Goal: Information Seeking & Learning: Learn about a topic

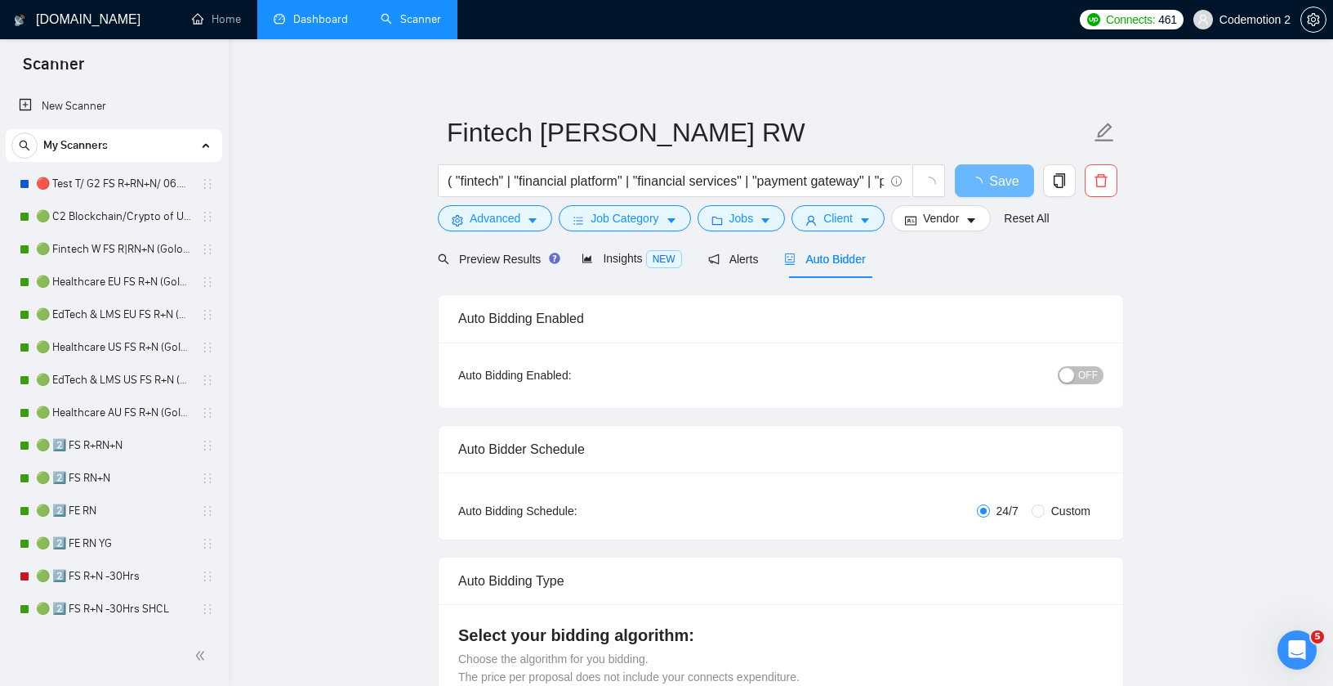
click at [309, 19] on link "Dashboard" at bounding box center [311, 19] width 74 height 14
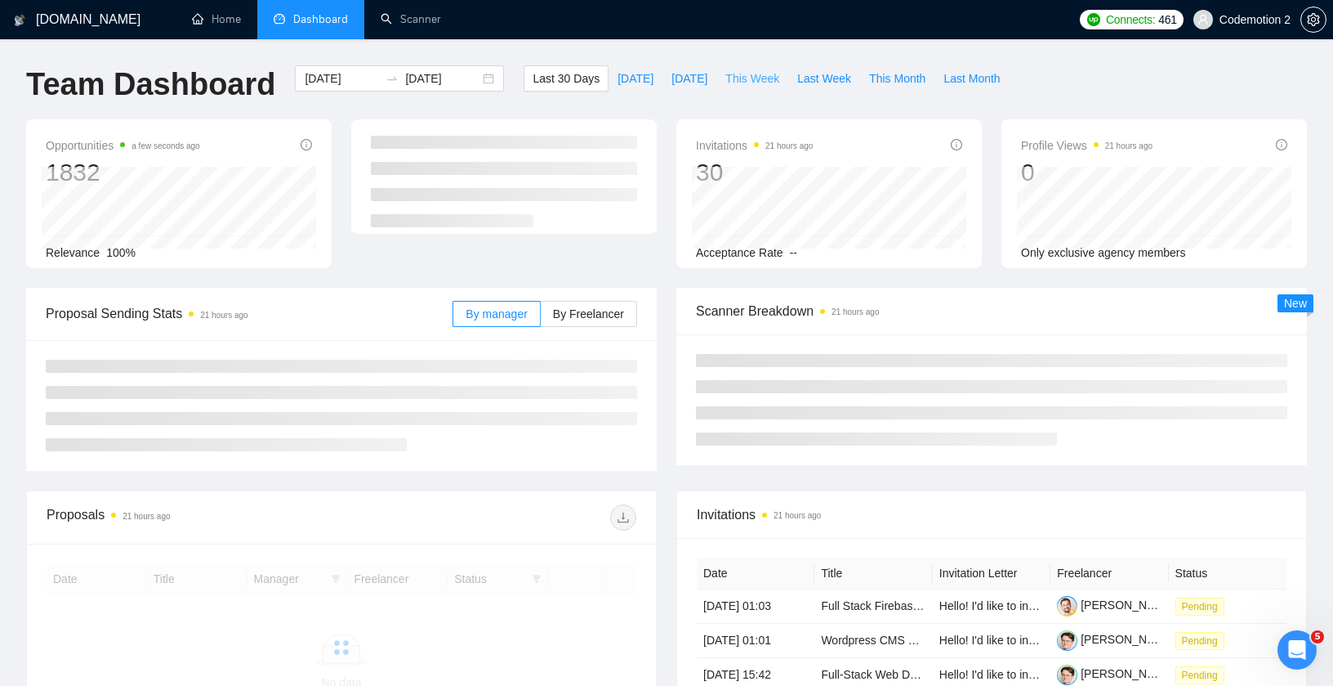
click at [741, 76] on span "This Week" at bounding box center [753, 78] width 54 height 18
type input "[DATE]"
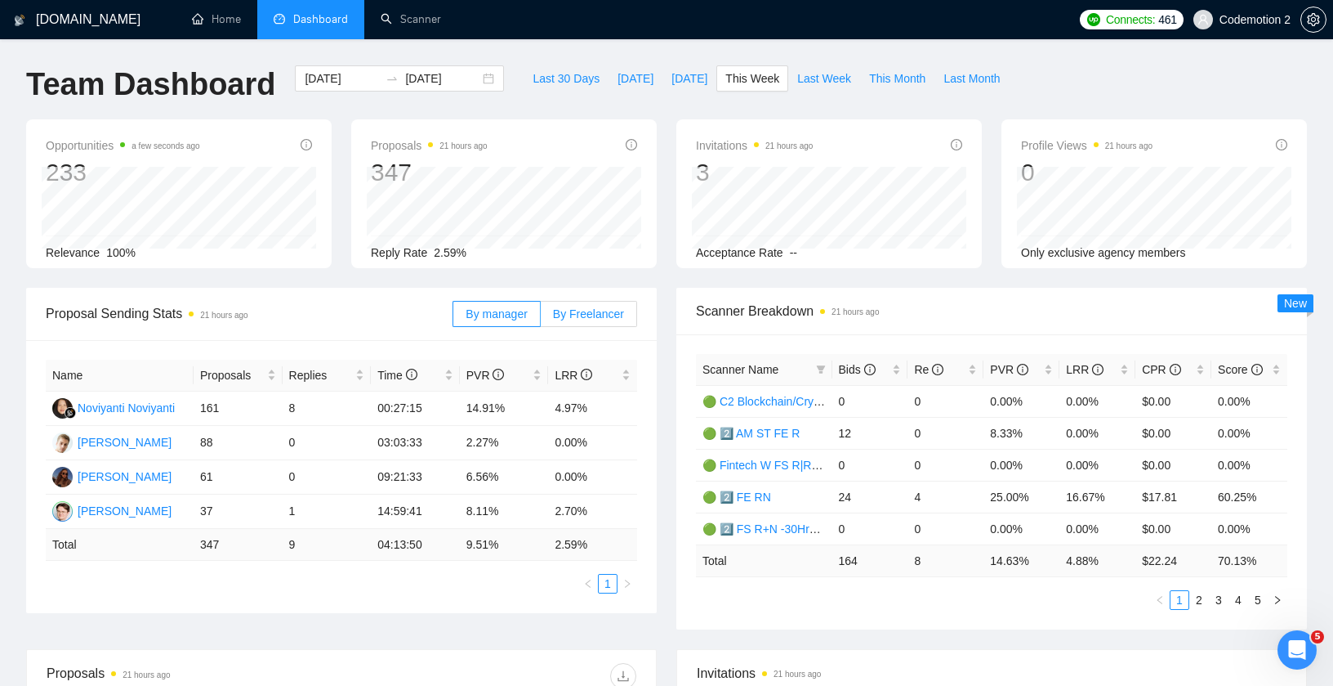
click at [600, 319] on span "By Freelancer" at bounding box center [588, 313] width 71 height 13
click at [541, 318] on input "By Freelancer" at bounding box center [541, 318] width 0 height 0
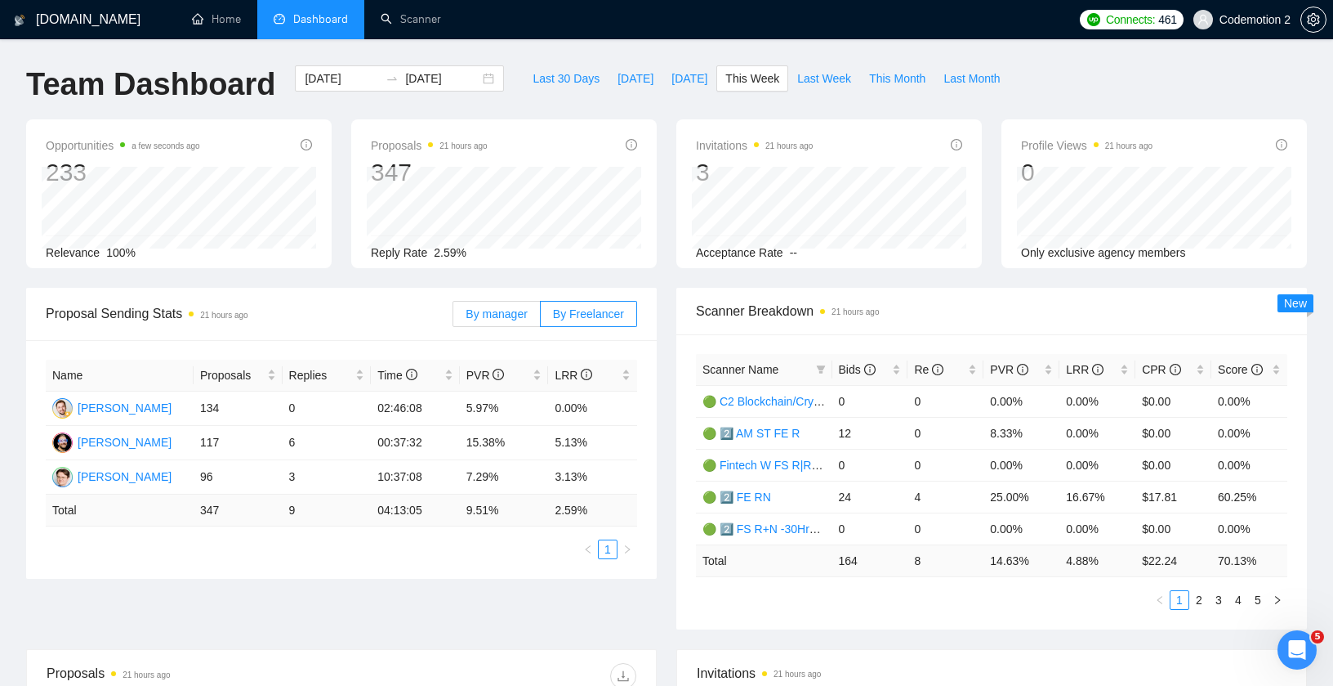
click at [508, 310] on span "By manager" at bounding box center [496, 313] width 61 height 13
click at [453, 318] on input "By manager" at bounding box center [453, 318] width 0 height 0
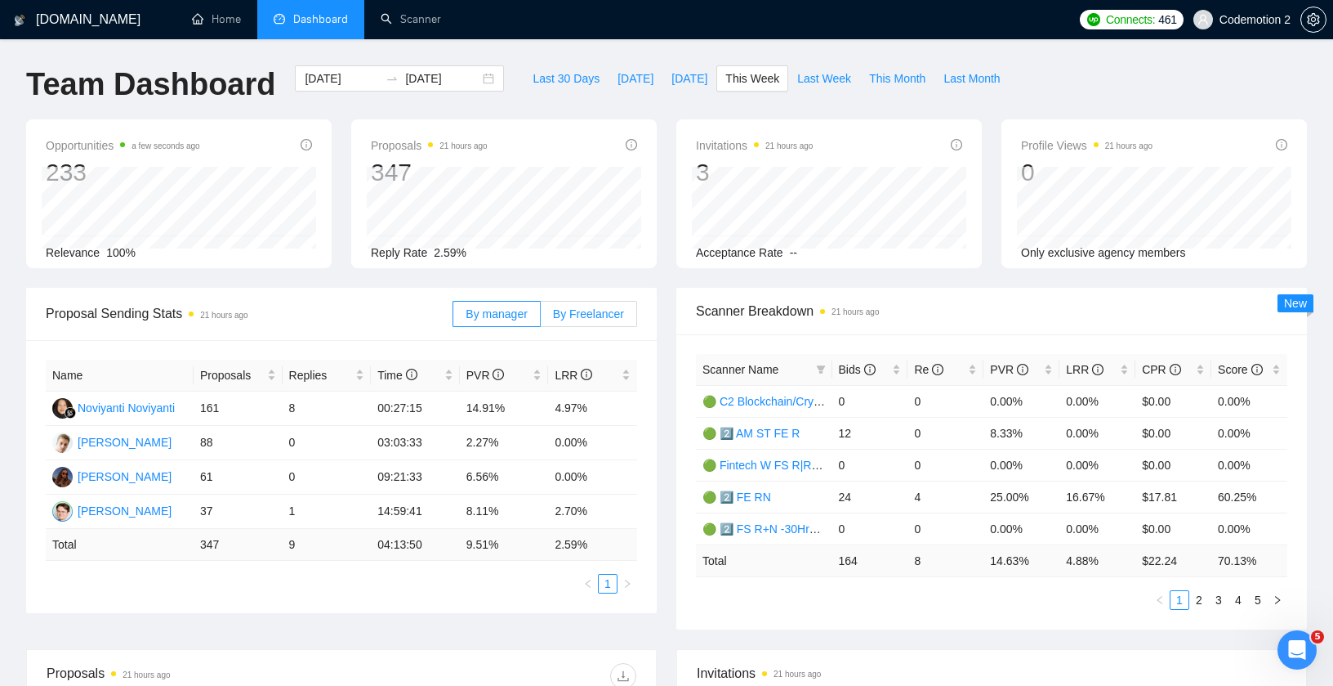
click at [578, 311] on span "By Freelancer" at bounding box center [588, 313] width 71 height 13
click at [541, 318] on input "By Freelancer" at bounding box center [541, 318] width 0 height 0
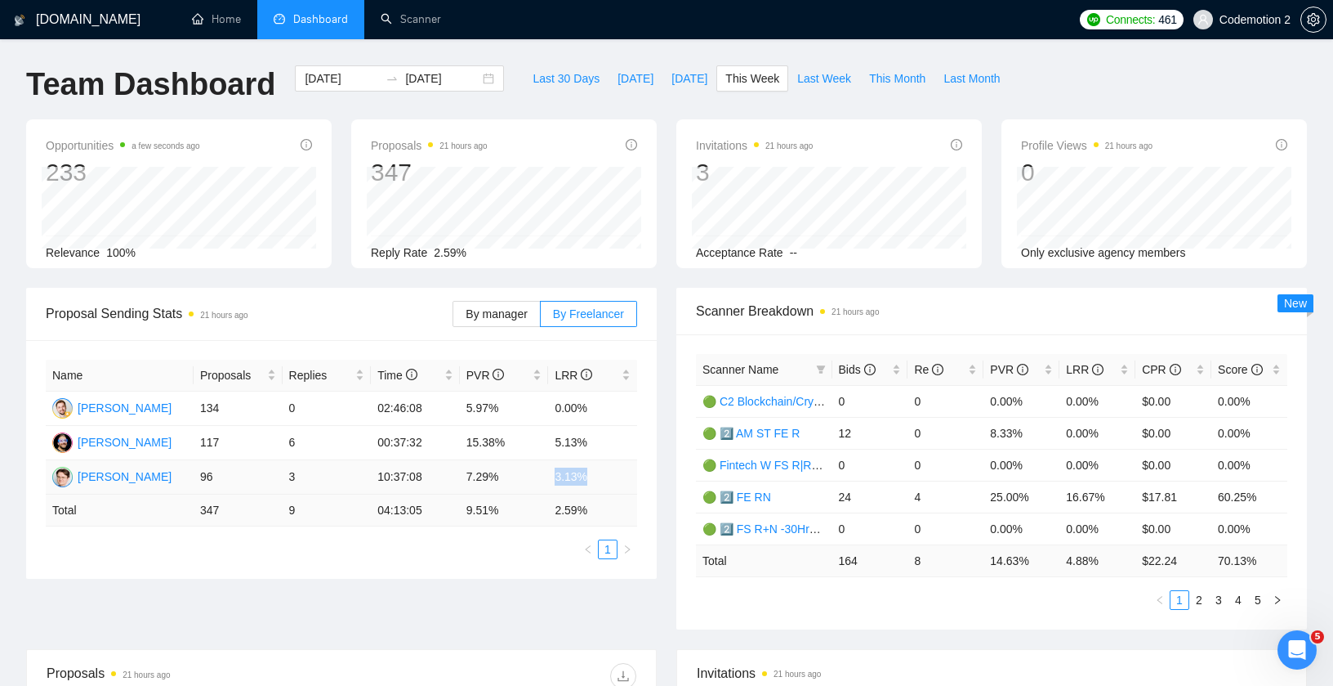
drag, startPoint x: 553, startPoint y: 477, endPoint x: 591, endPoint y: 480, distance: 37.7
click at [591, 480] on td "3.13%" at bounding box center [592, 477] width 89 height 34
click at [590, 446] on td "5.13%" at bounding box center [592, 443] width 89 height 34
click at [498, 313] on span "By manager" at bounding box center [496, 313] width 61 height 13
click at [453, 318] on input "By manager" at bounding box center [453, 318] width 0 height 0
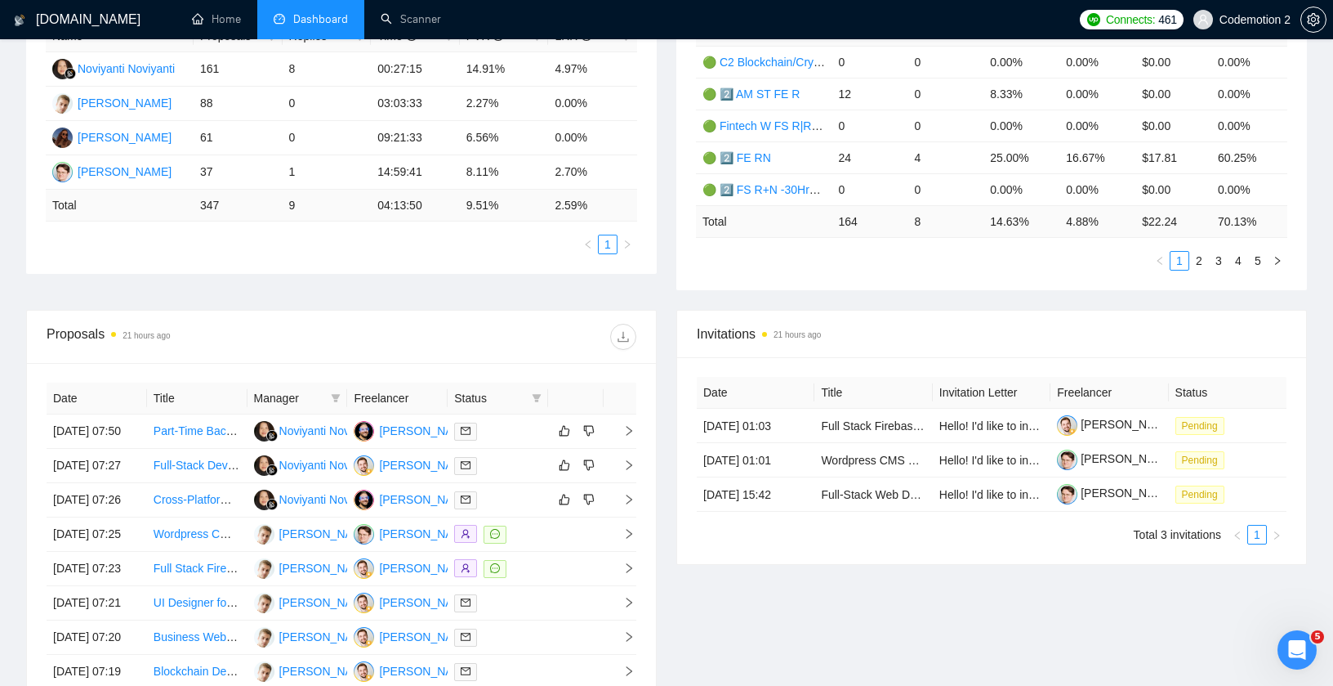
scroll to position [377, 0]
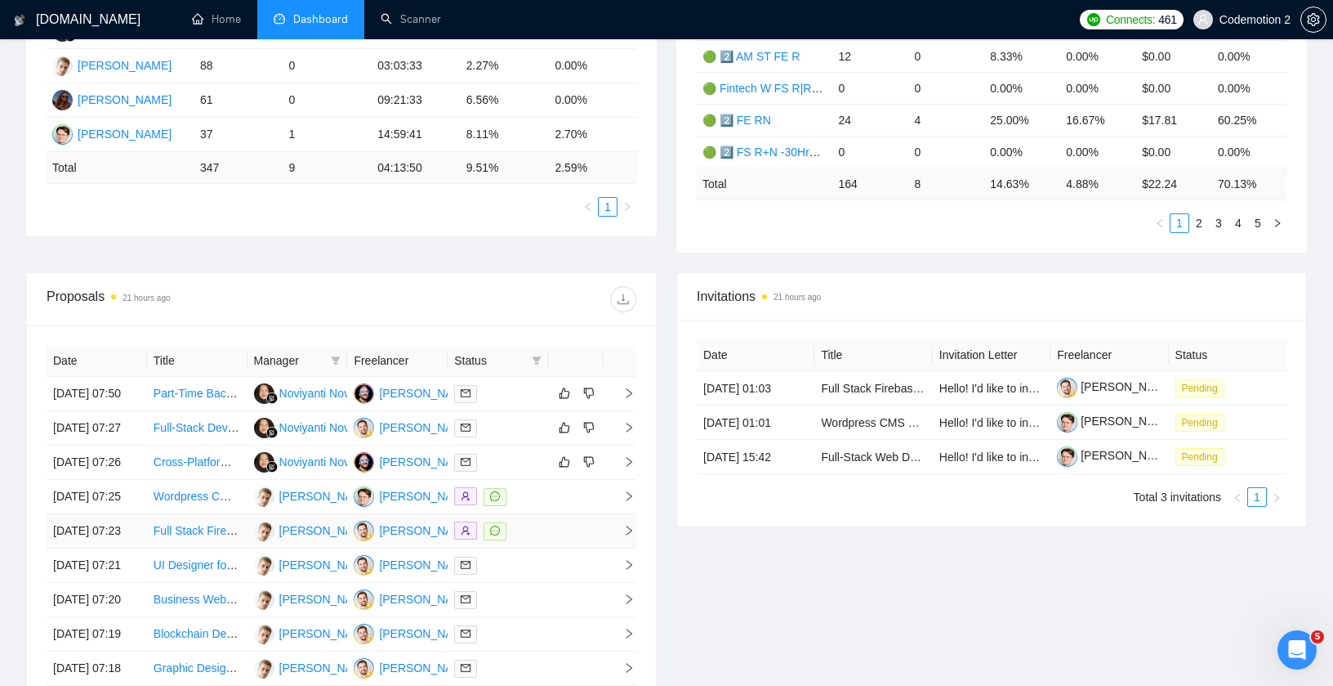
click at [208, 537] on link "Full Stack Firebase Developer Needed for Web App" at bounding box center [285, 530] width 262 height 13
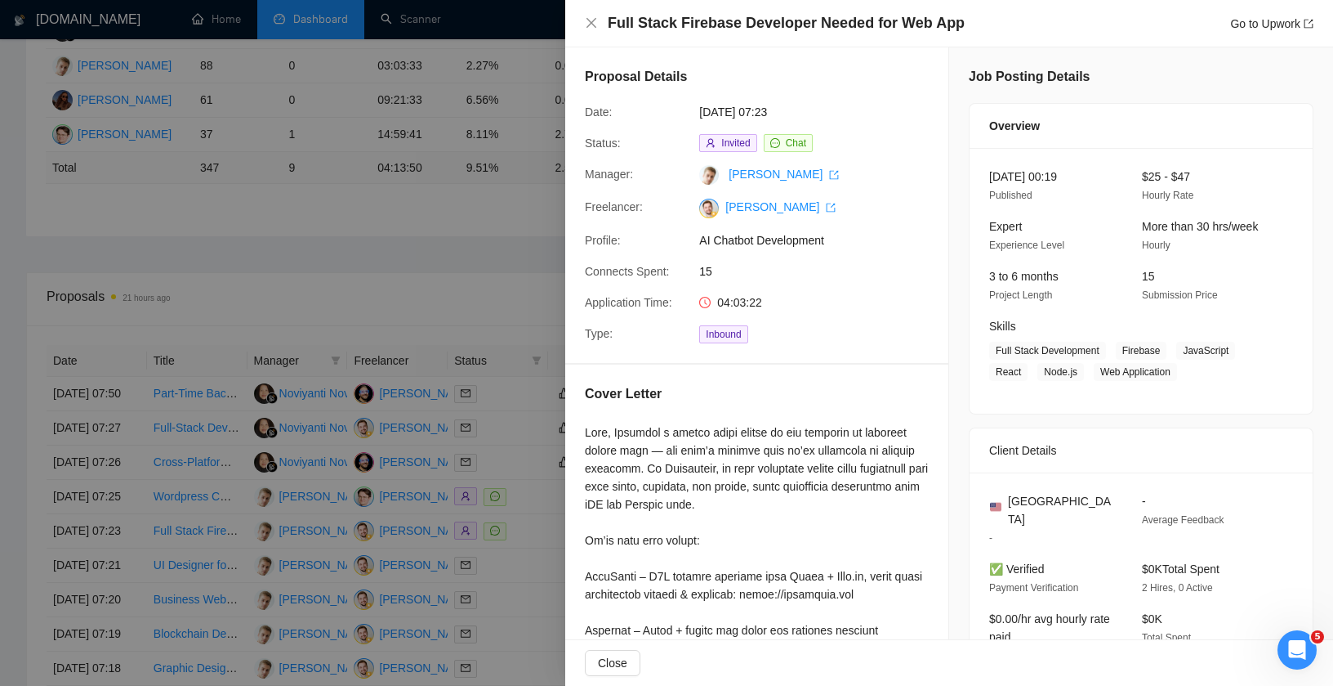
click at [459, 254] on div at bounding box center [666, 343] width 1333 height 686
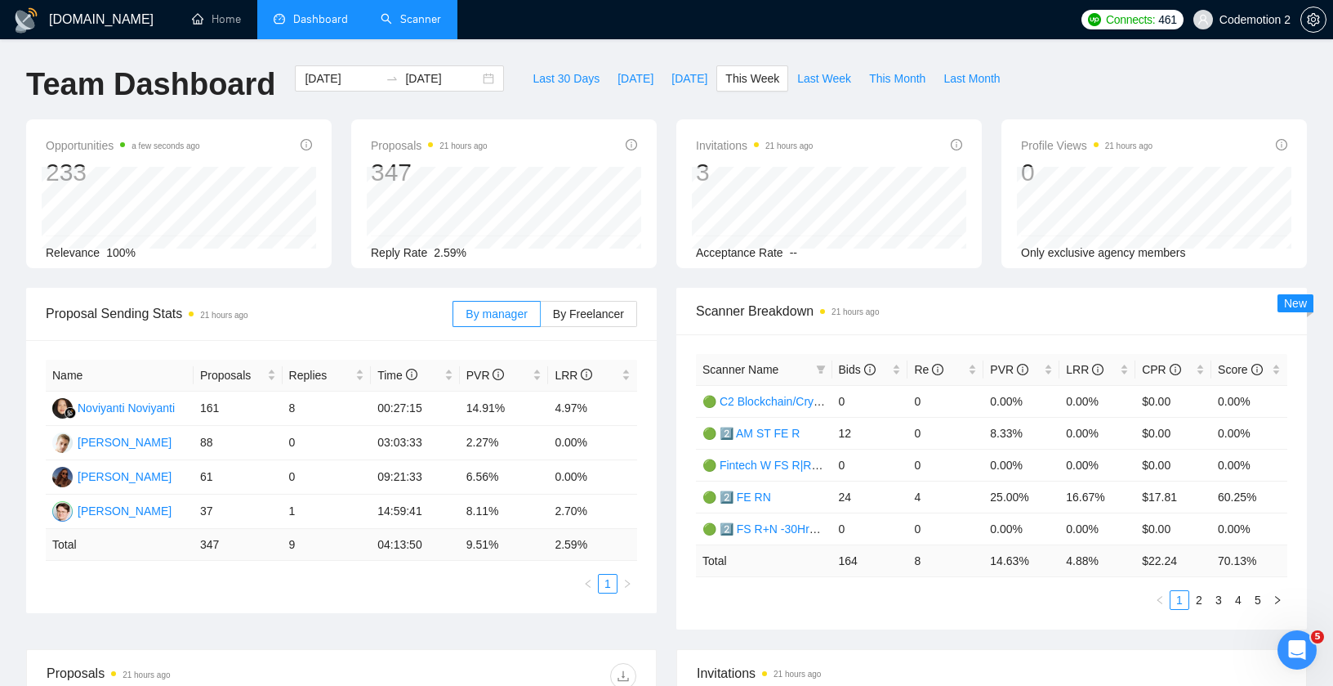
click at [404, 15] on link "Scanner" at bounding box center [411, 19] width 60 height 14
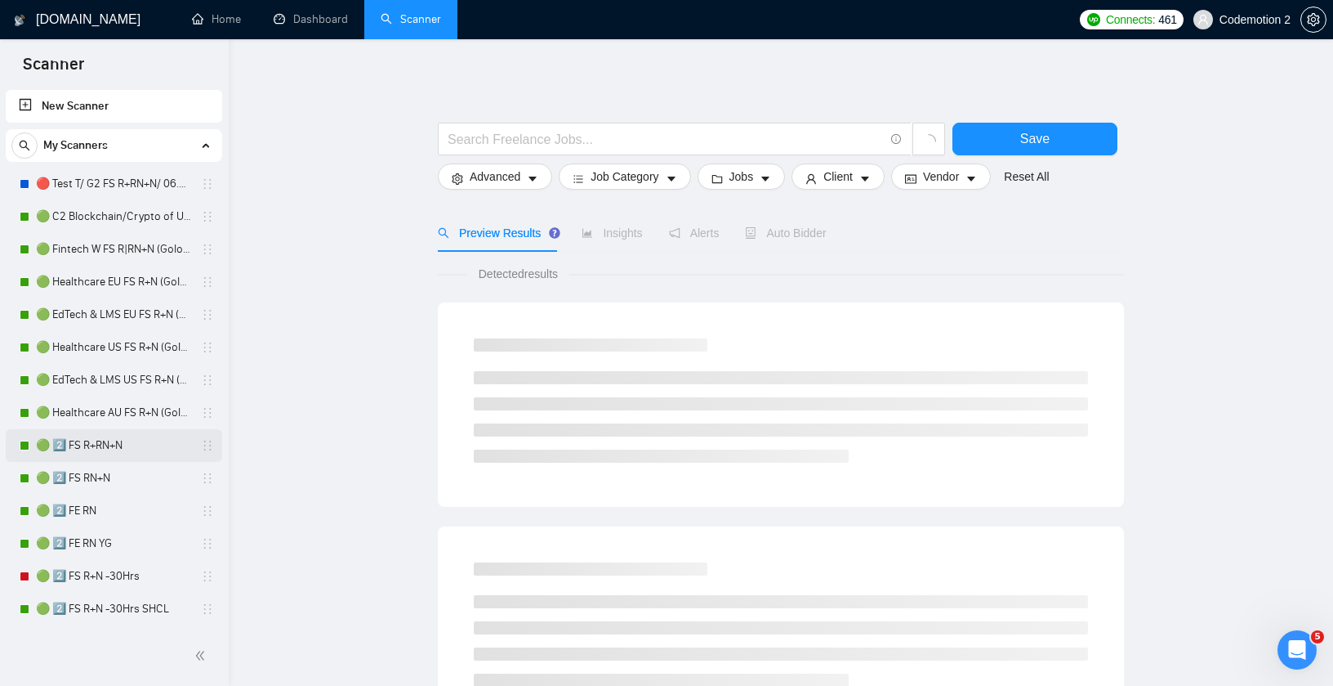
click at [97, 440] on link "🟢 2️⃣ FS R+RN+N" at bounding box center [113, 445] width 155 height 33
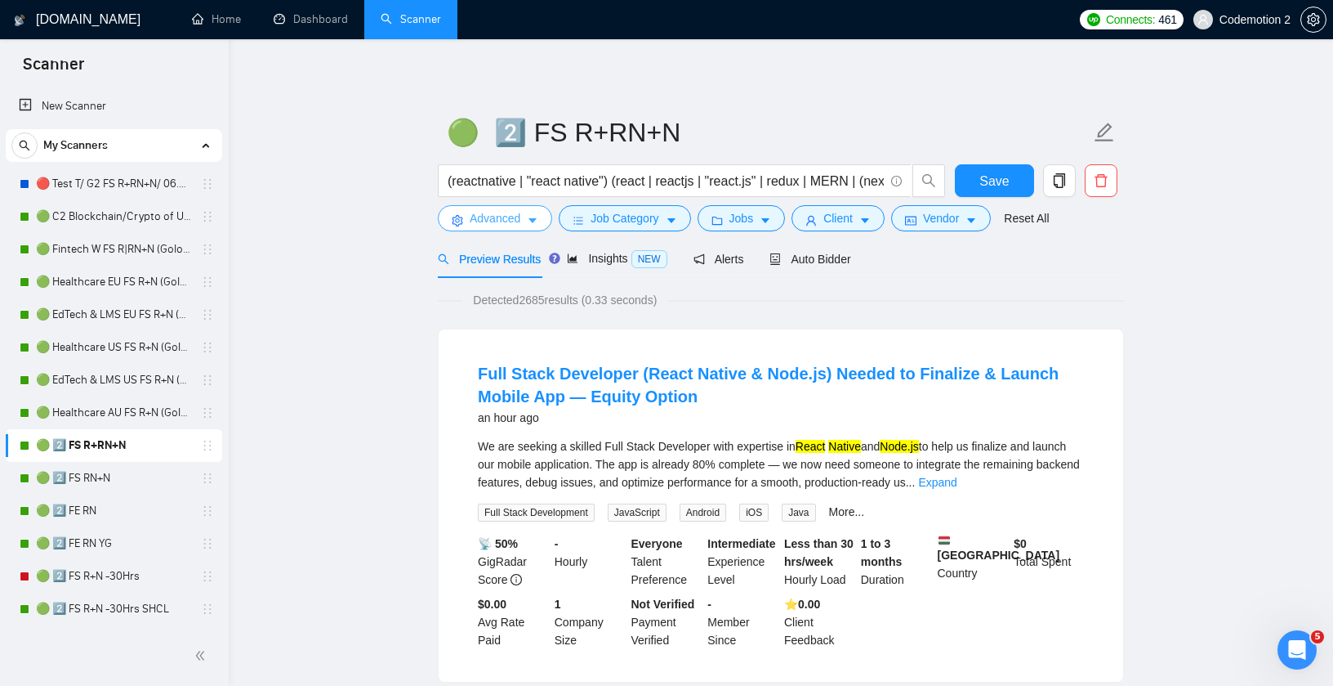
click at [530, 215] on icon "caret-down" at bounding box center [532, 220] width 11 height 11
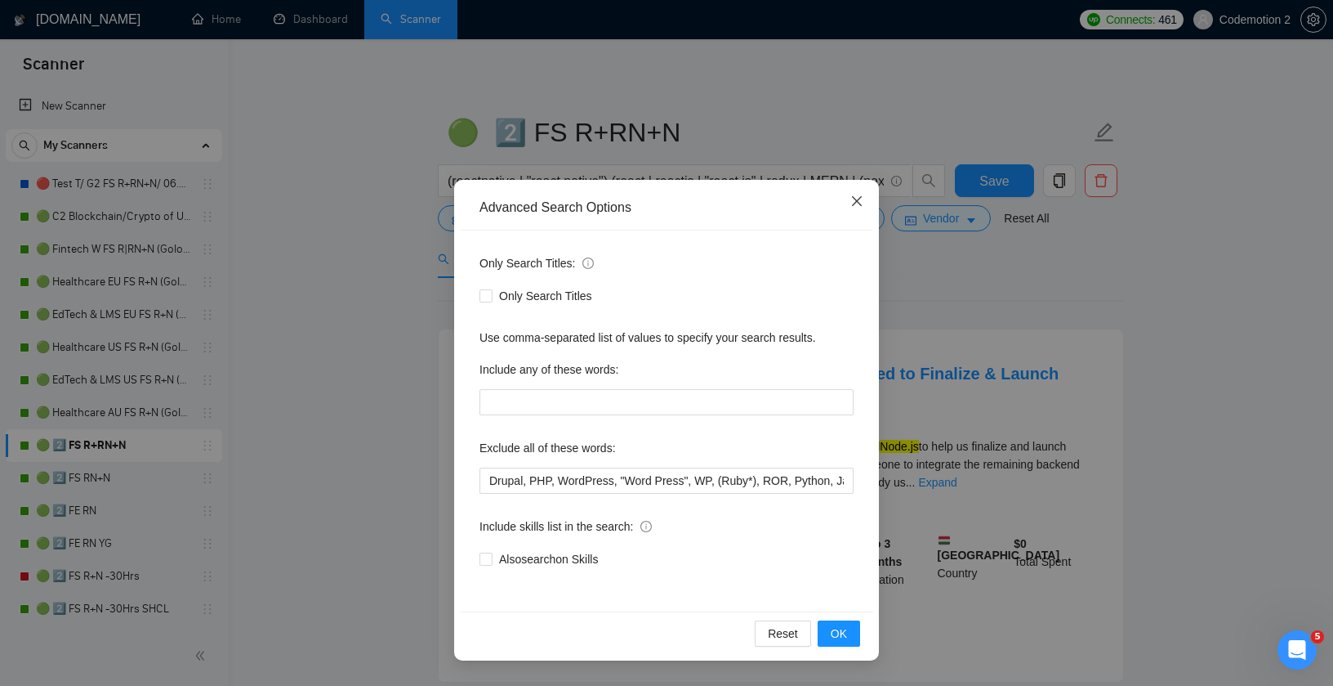
click at [858, 199] on icon "close" at bounding box center [857, 201] width 10 height 10
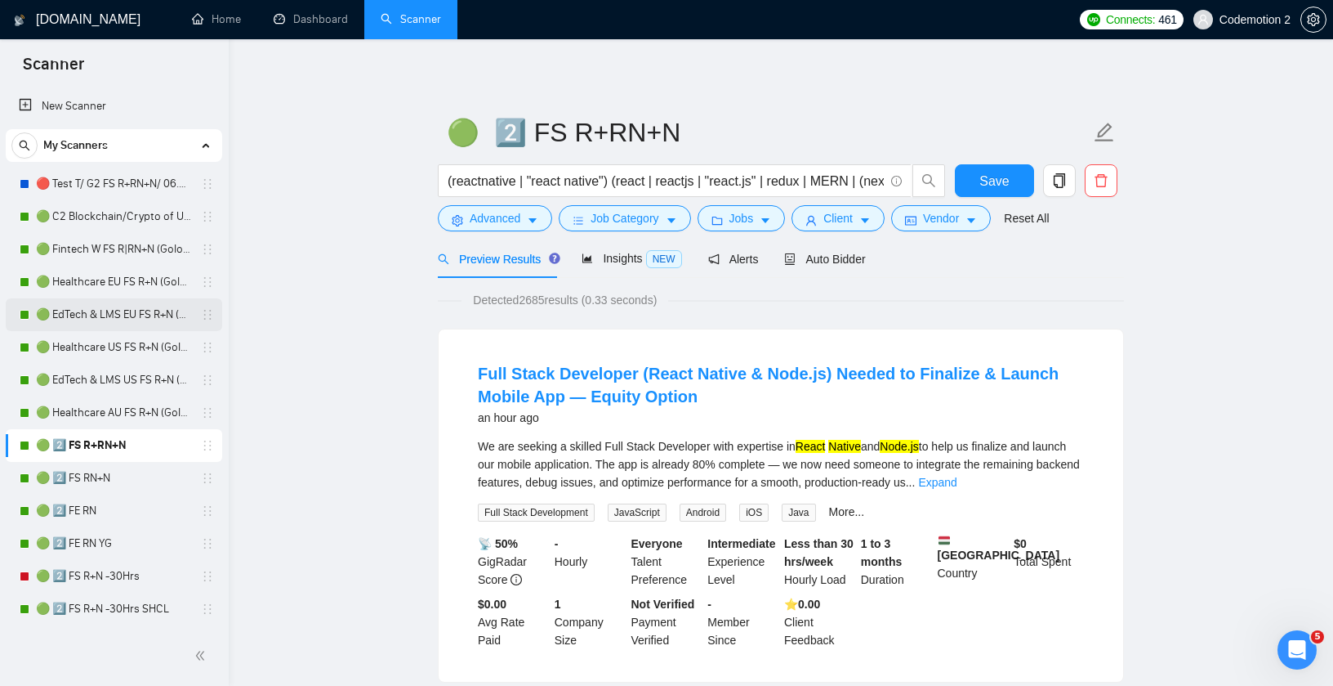
click at [101, 313] on link "🟢 EdTech & LMS EU FS R+N (Golovach FS)" at bounding box center [113, 314] width 155 height 33
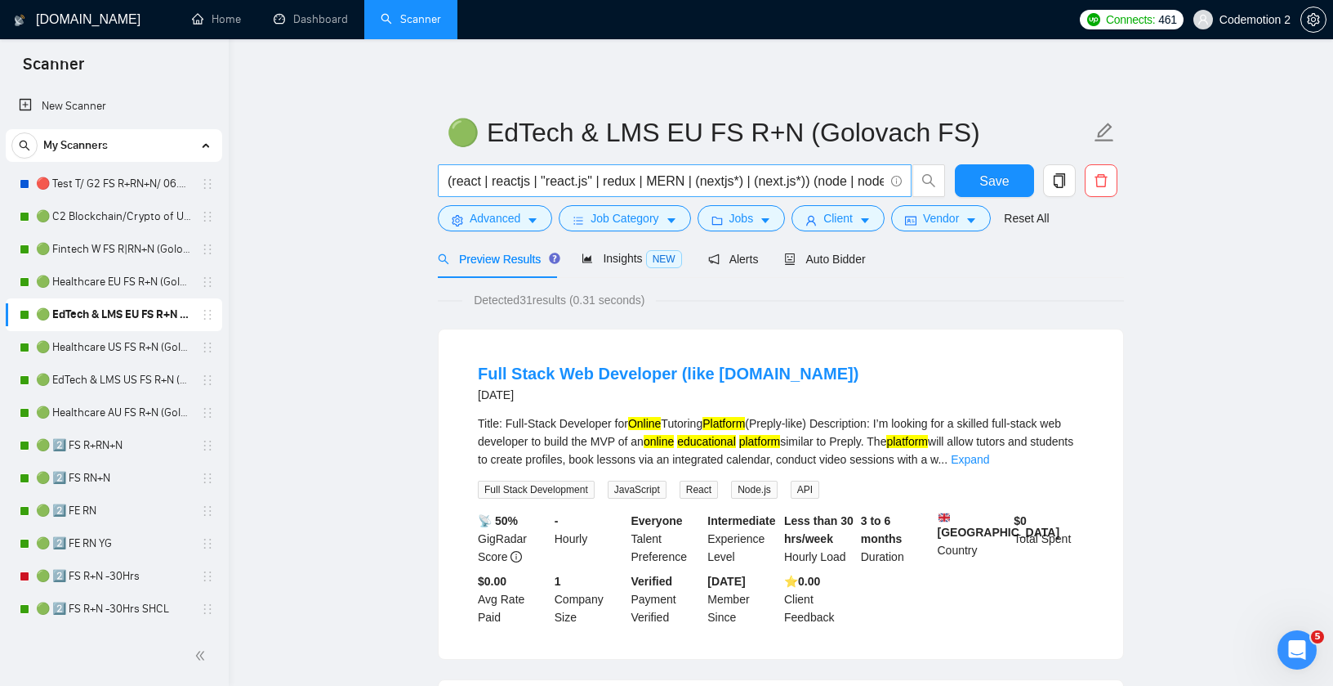
click at [556, 177] on input "(react | reactjs | "react.js" | redux | MERN | (nextjs*) | (next.js*)) (node | …" at bounding box center [666, 181] width 436 height 20
click at [114, 444] on link "🟢 2️⃣ FS R+RN+N" at bounding box center [113, 445] width 155 height 33
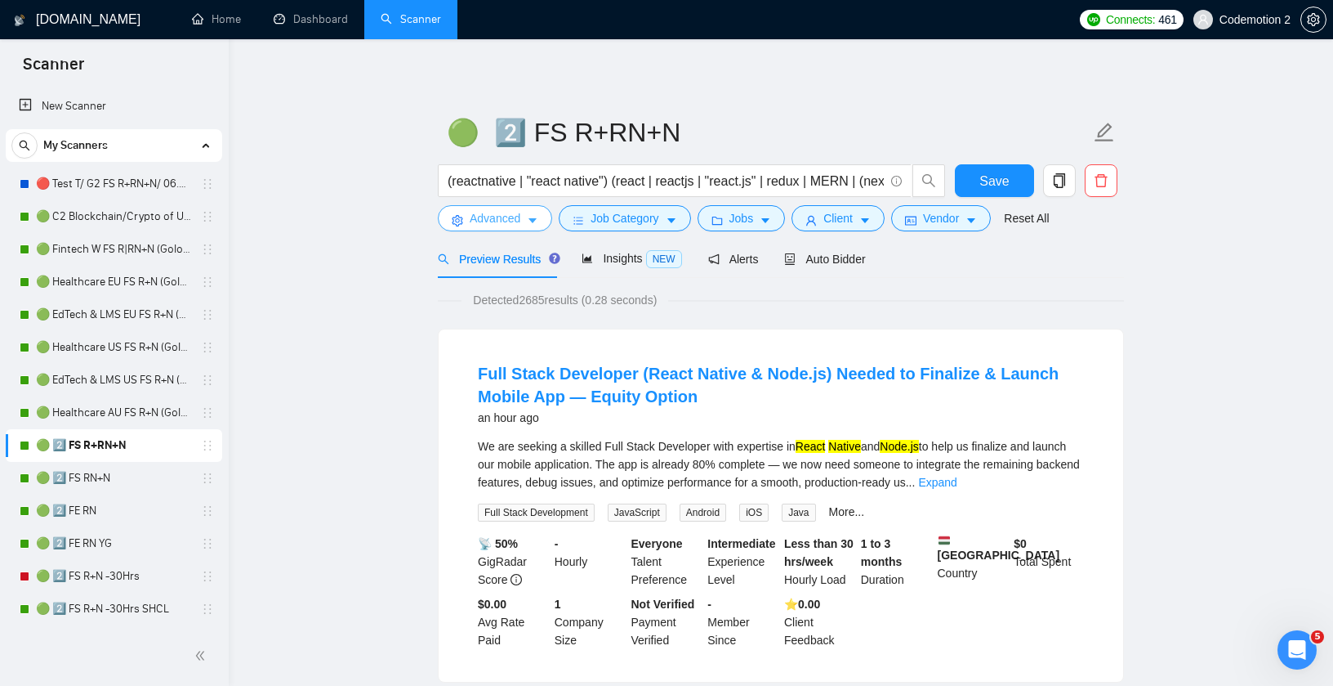
click at [538, 221] on icon "caret-down" at bounding box center [532, 220] width 11 height 11
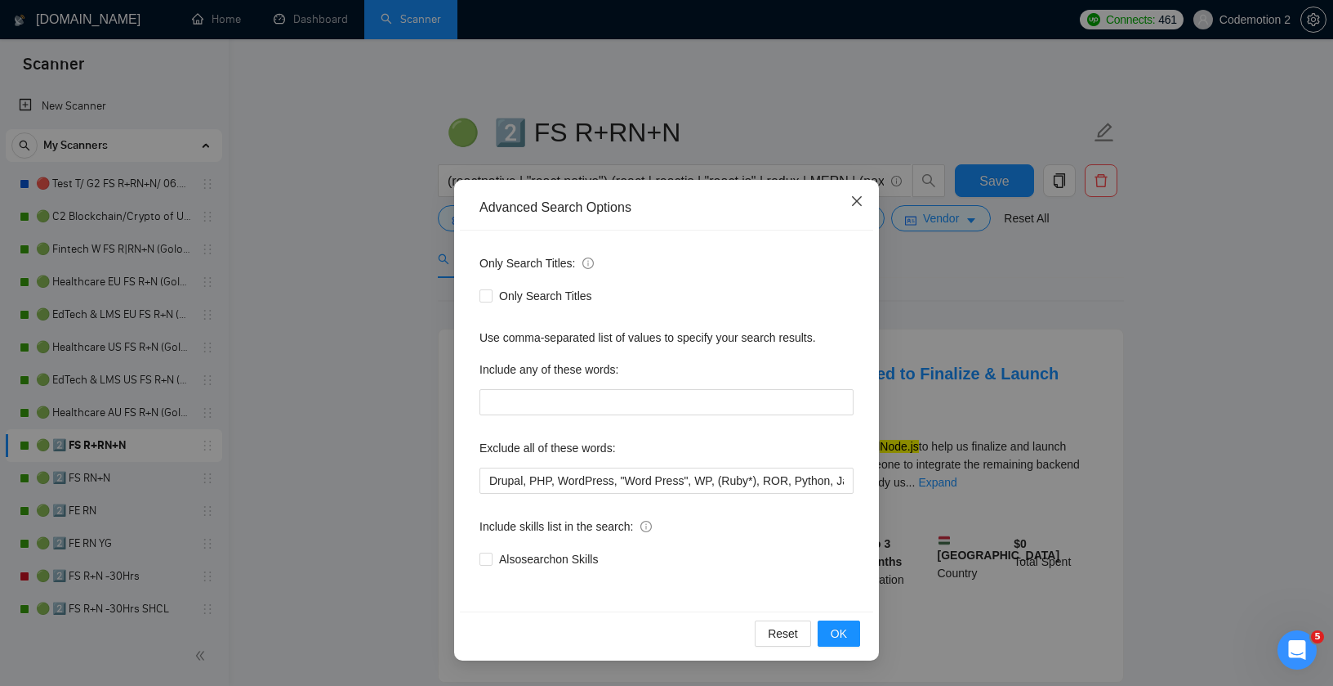
click at [857, 203] on icon "close" at bounding box center [857, 200] width 13 height 13
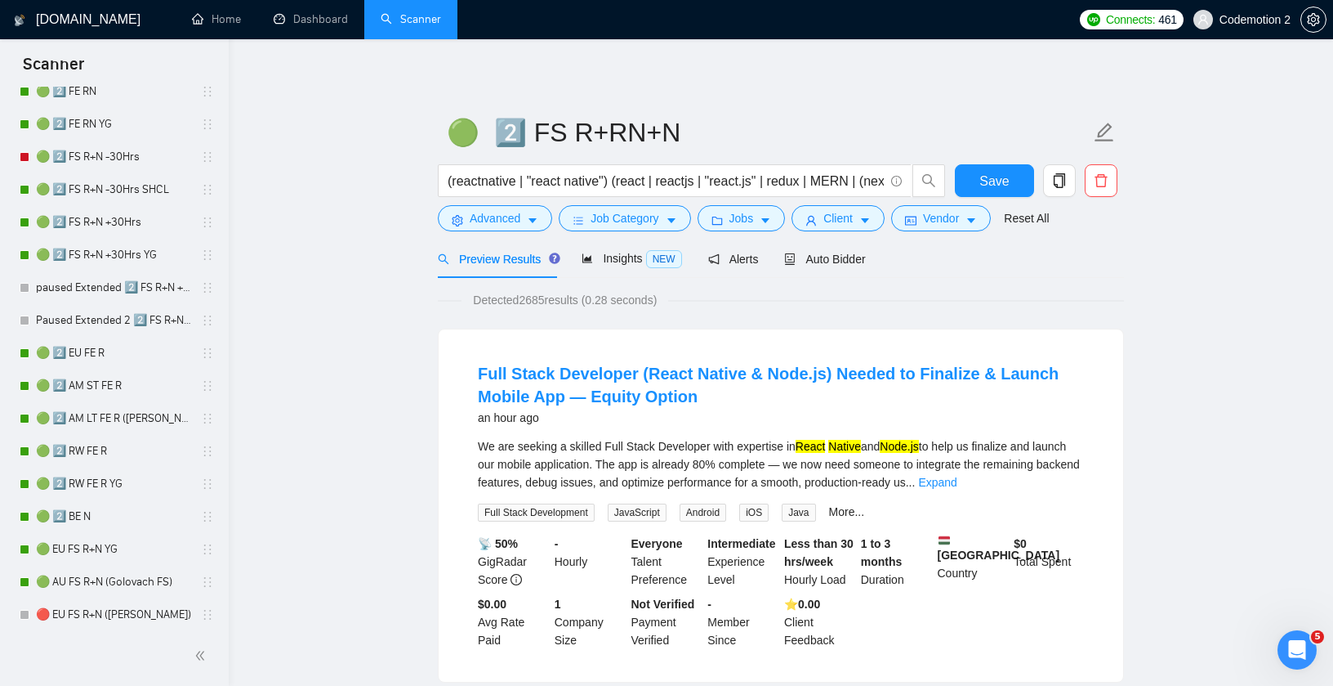
scroll to position [477, 0]
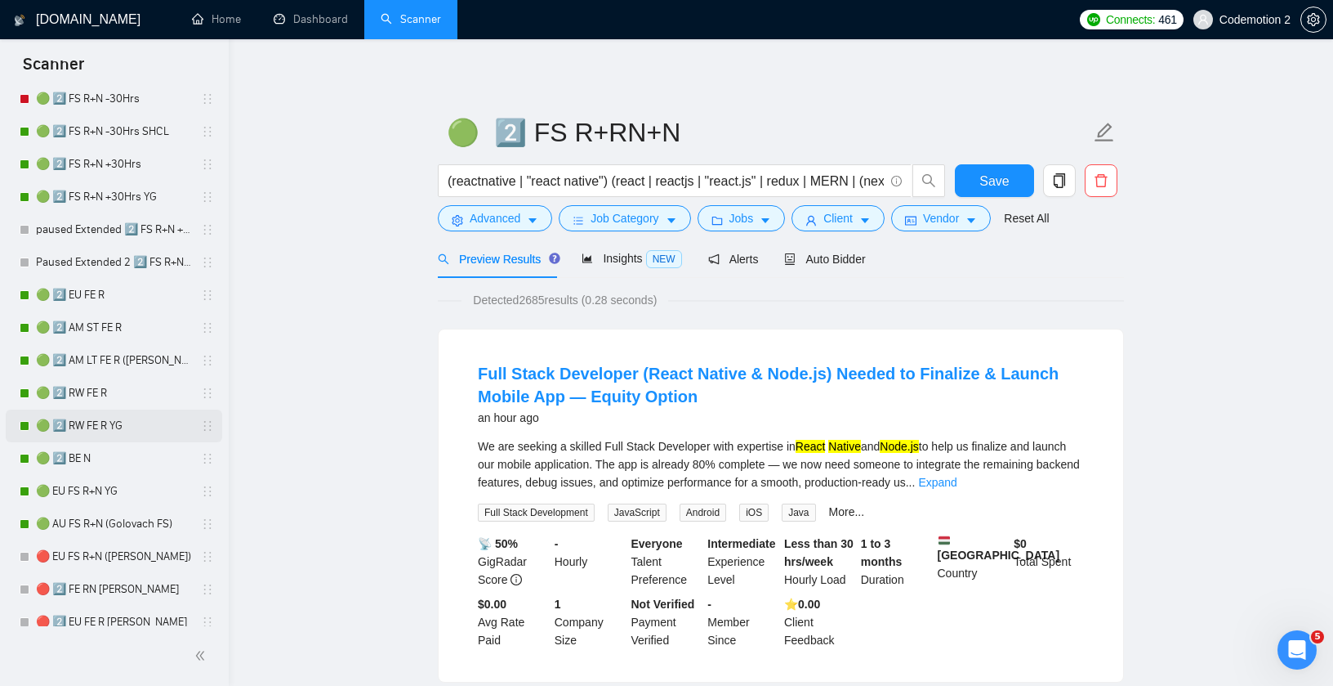
click at [90, 423] on link "🟢 2️⃣ RW FE R YG" at bounding box center [113, 425] width 155 height 33
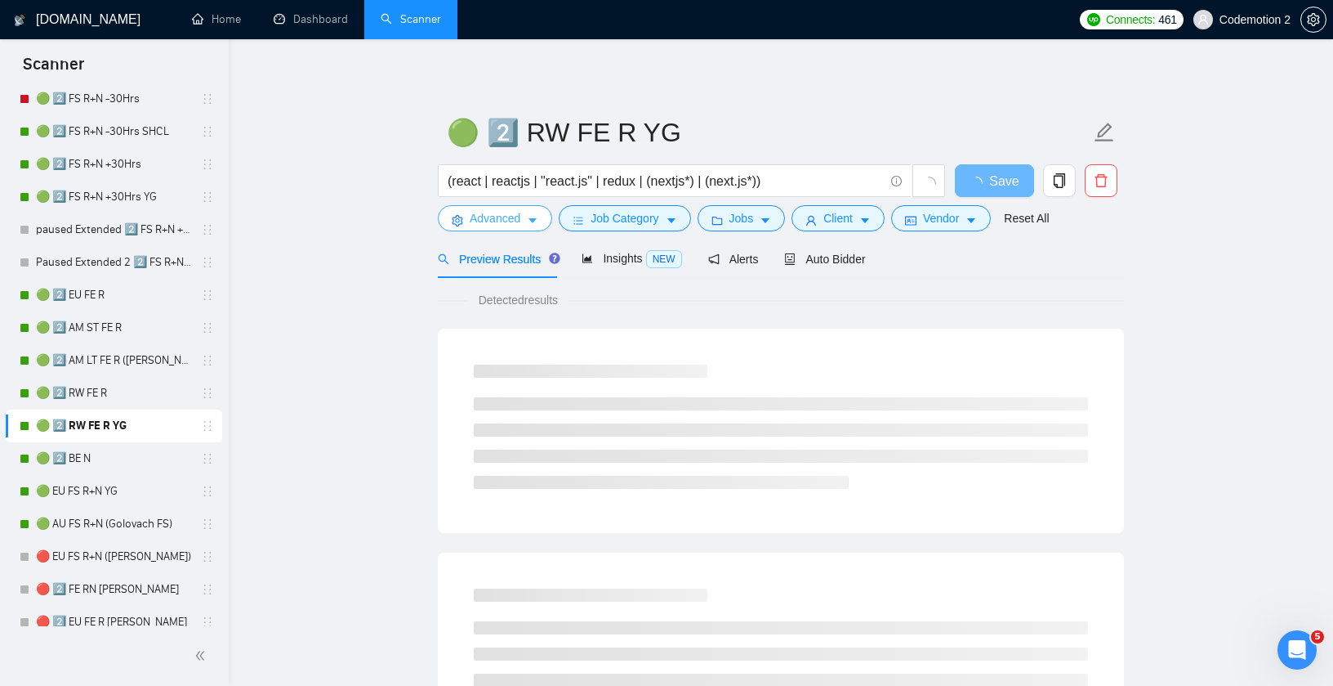
click at [538, 217] on icon "caret-down" at bounding box center [532, 220] width 11 height 11
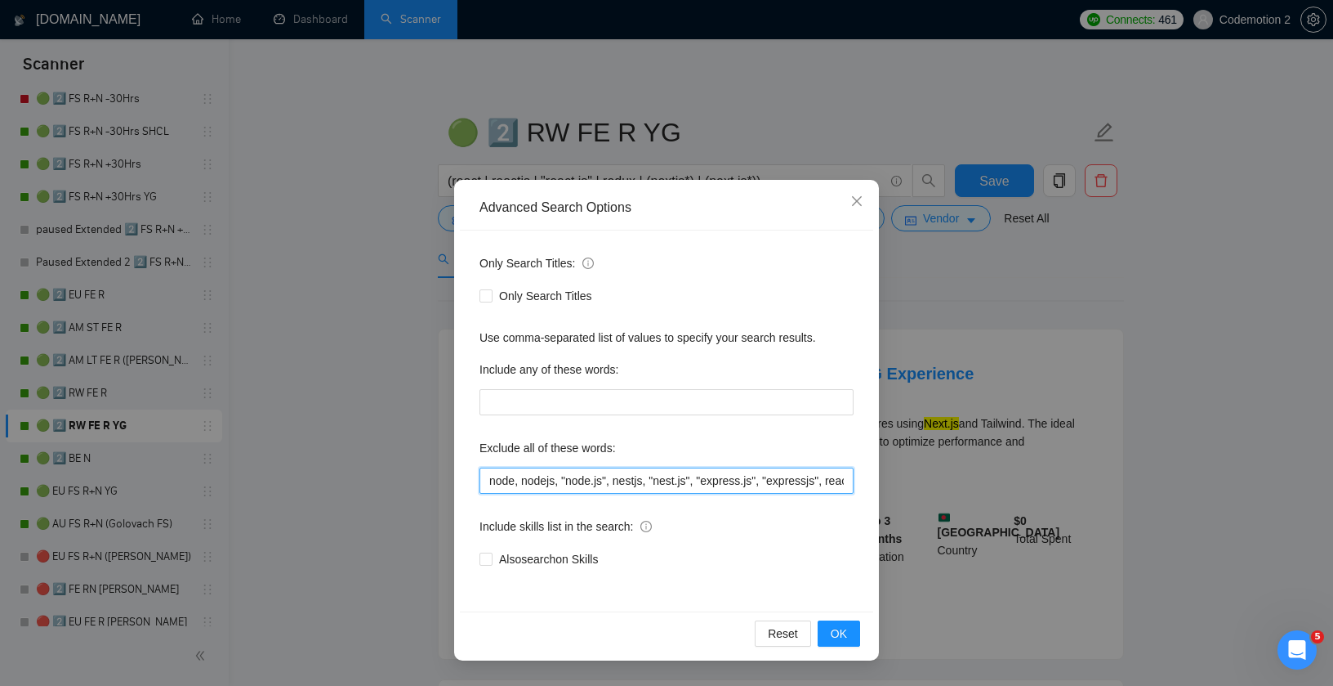
click at [624, 480] on input "node, nodejs, "node.js", nestjs, "nest.js", "express.js", "expressjs", reactnat…" at bounding box center [667, 480] width 374 height 26
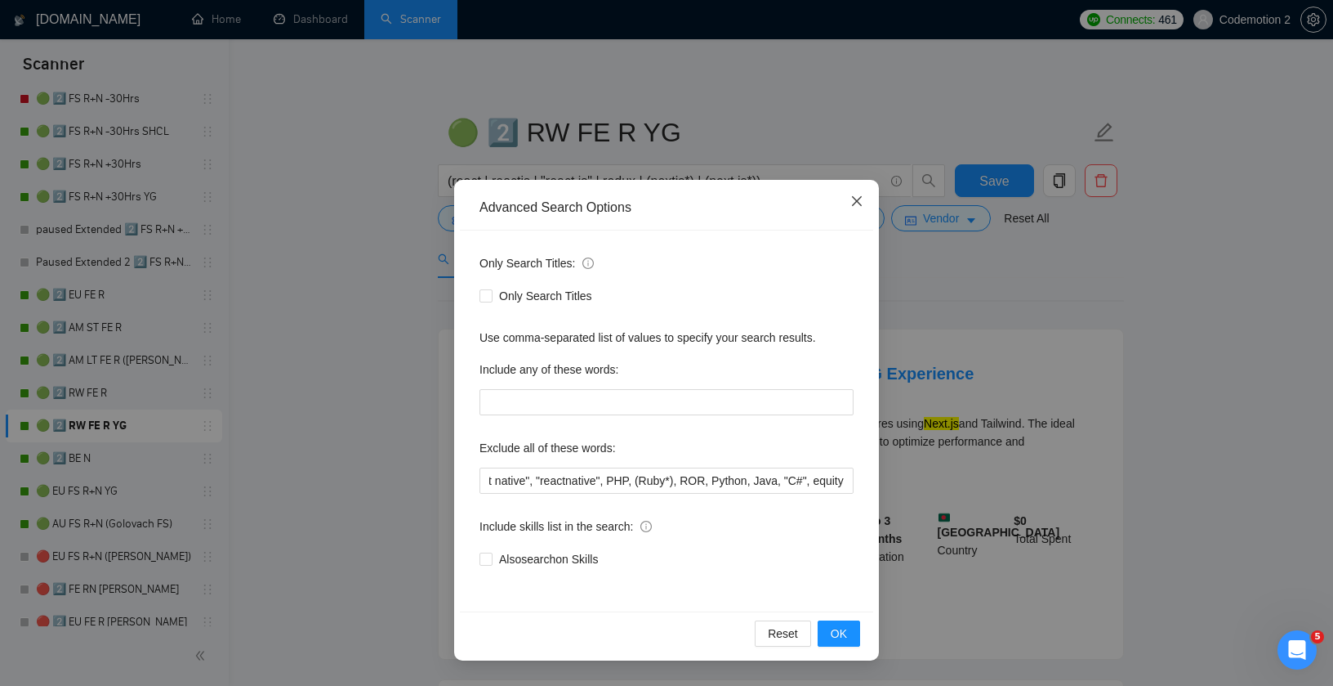
click at [860, 203] on icon "close" at bounding box center [857, 200] width 13 height 13
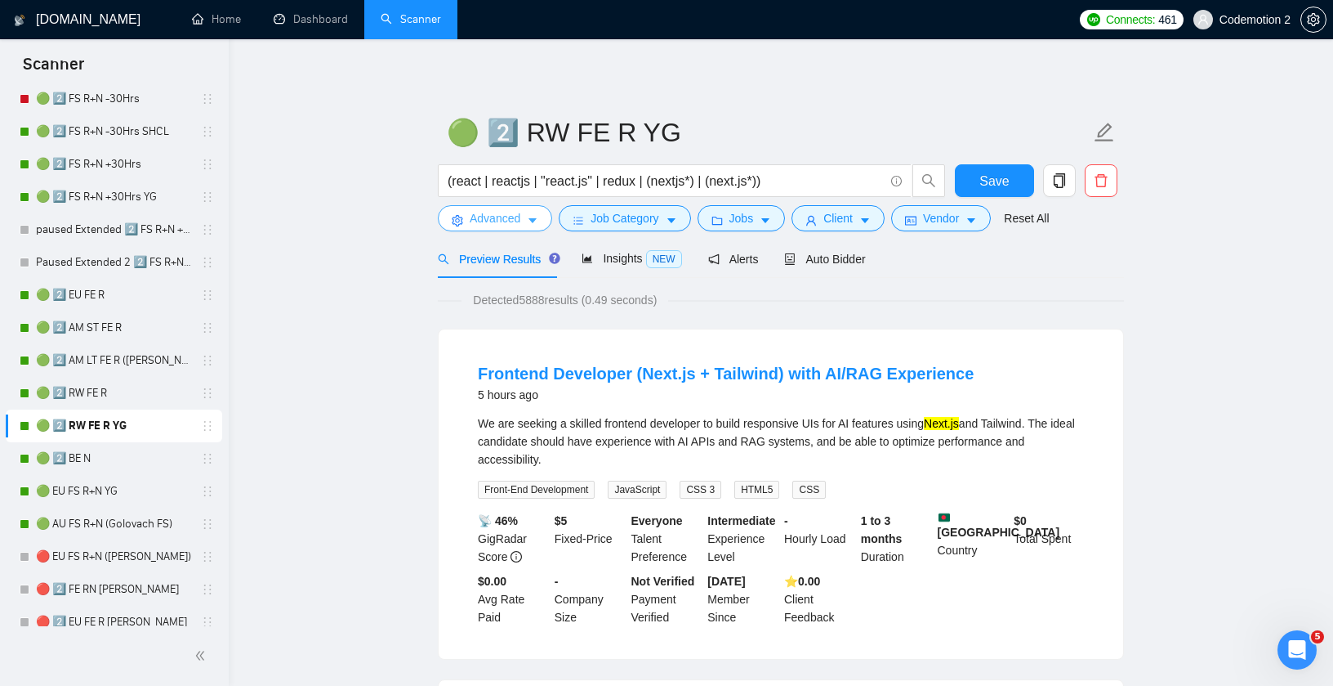
click at [535, 219] on icon "caret-down" at bounding box center [533, 221] width 8 height 5
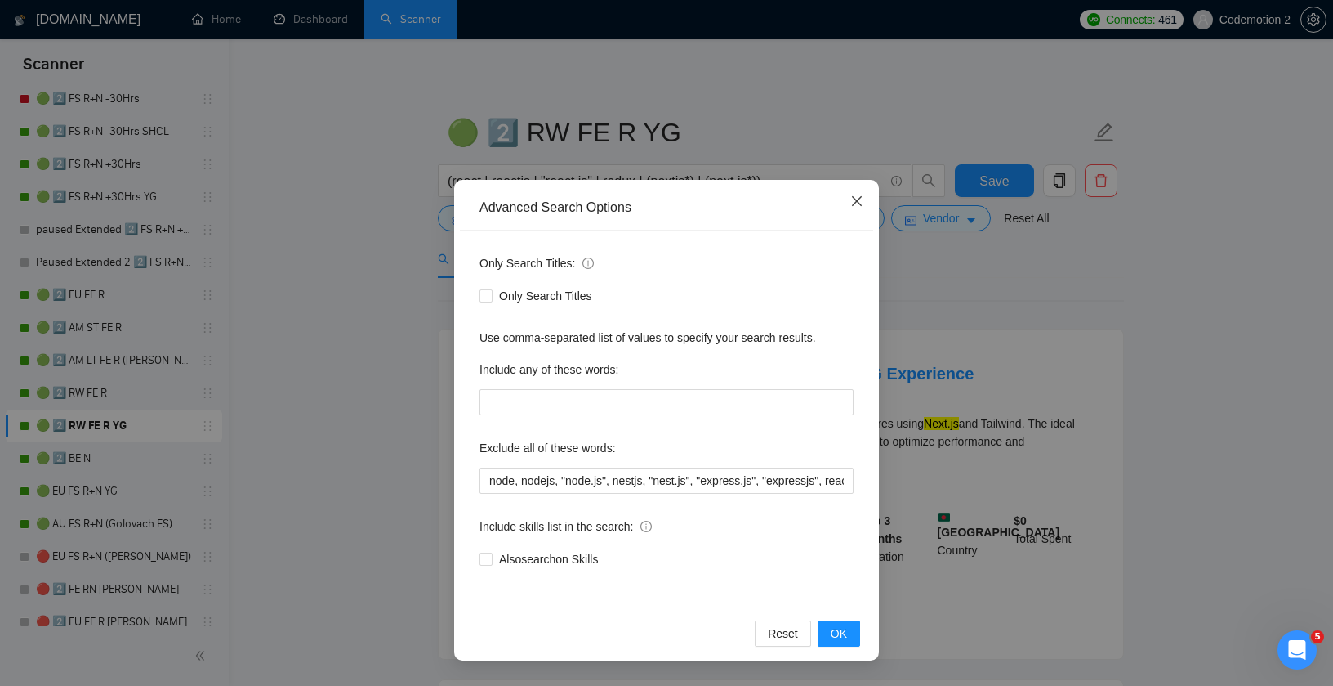
click at [856, 201] on icon "close" at bounding box center [857, 201] width 10 height 10
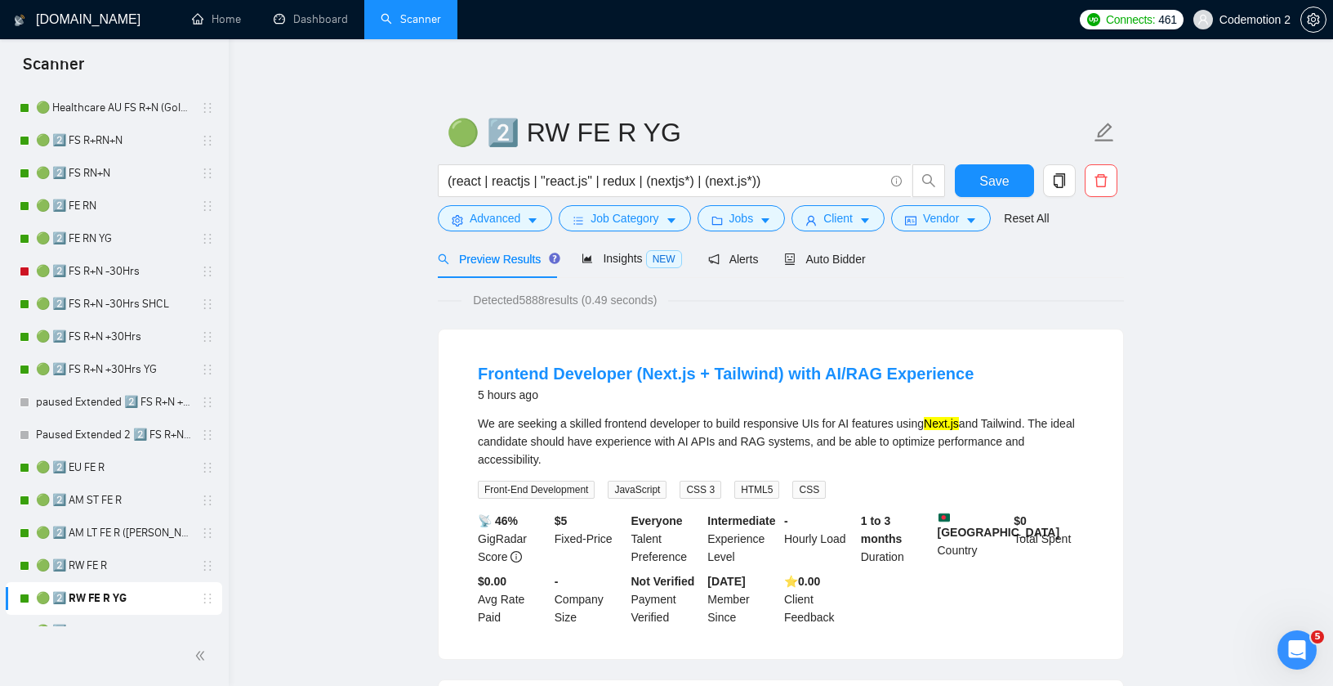
scroll to position [302, 0]
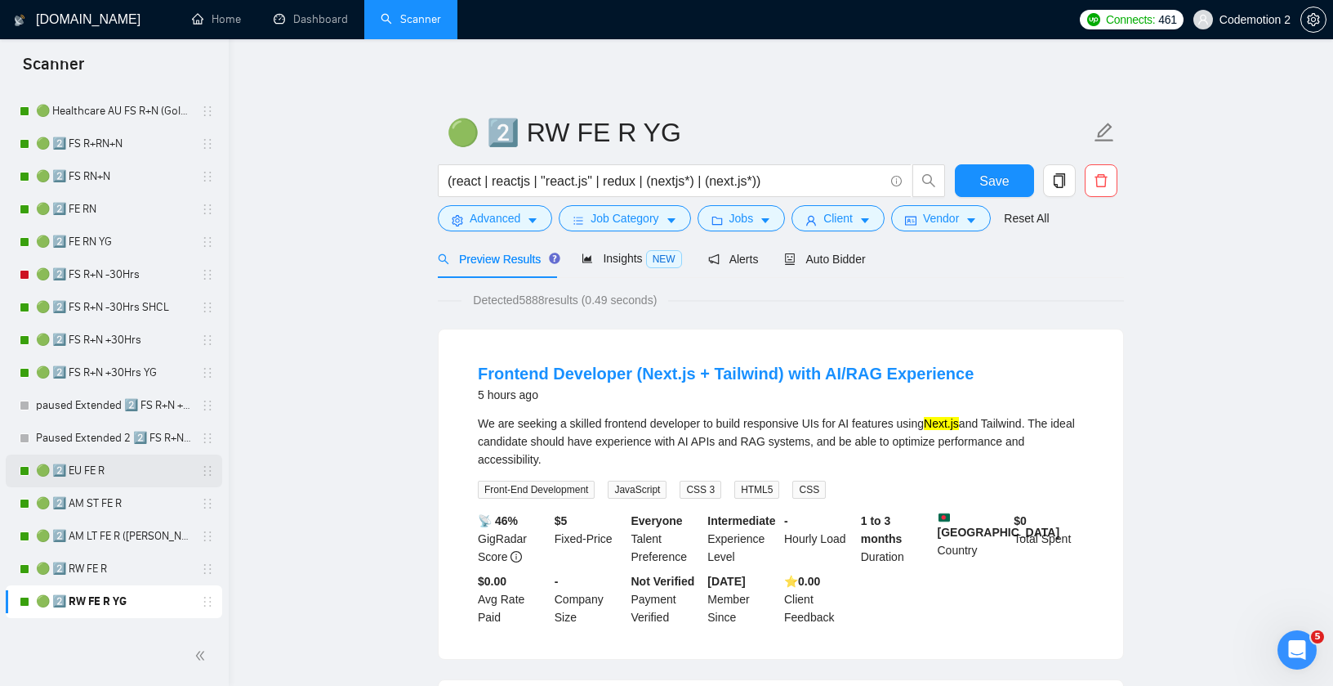
click at [96, 471] on link "🟢 2️⃣ EU FE R" at bounding box center [113, 470] width 155 height 33
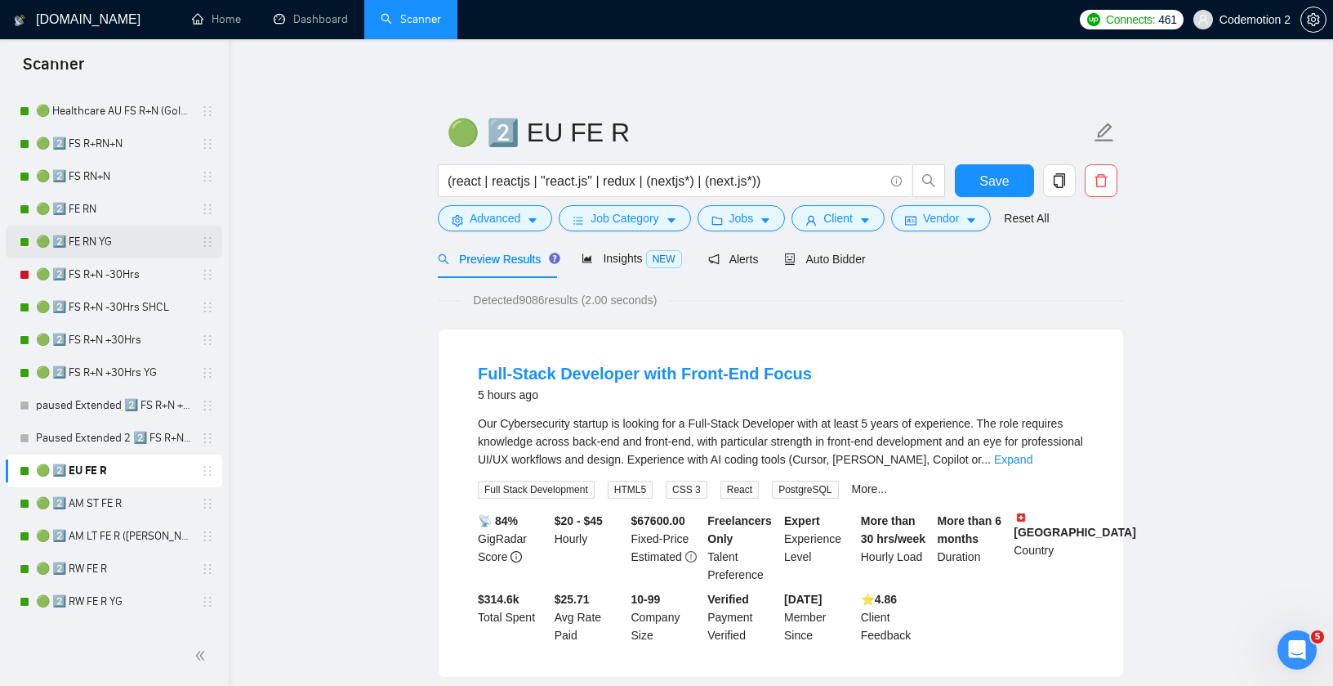
click at [99, 243] on link "🟢 2️⃣ FE RN YG" at bounding box center [113, 242] width 155 height 33
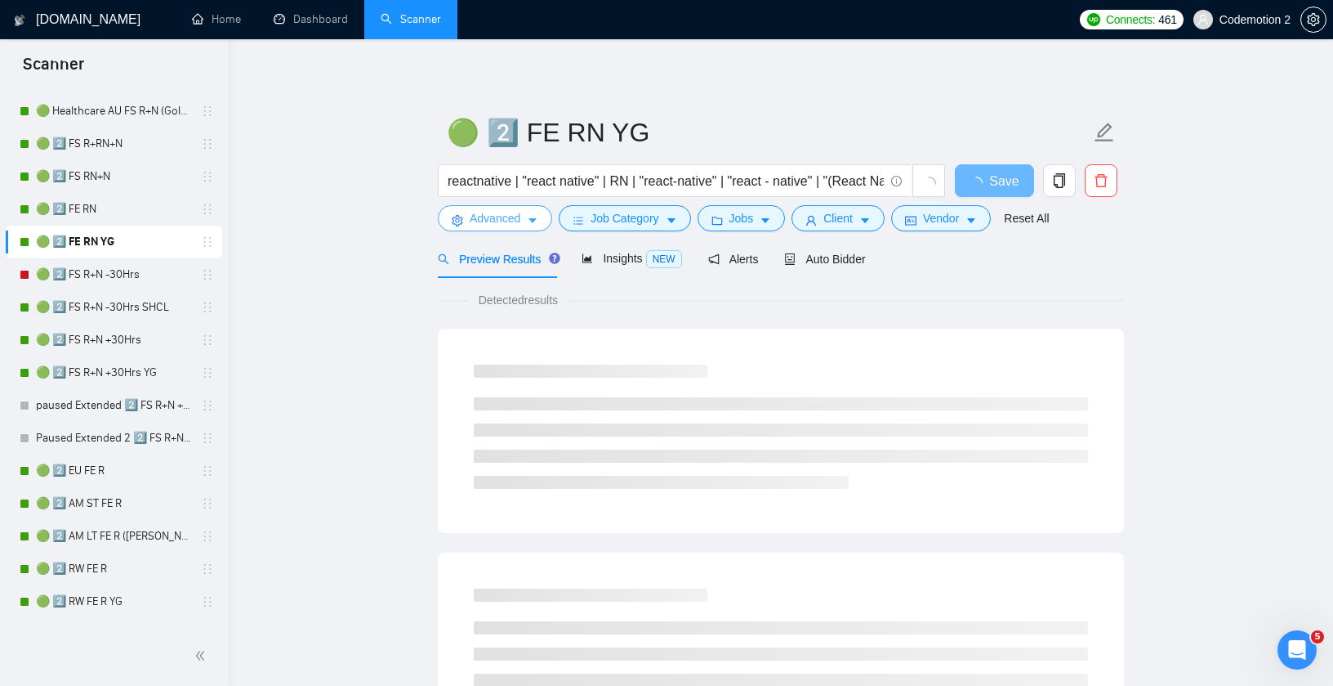
click at [537, 217] on icon "caret-down" at bounding box center [532, 220] width 11 height 11
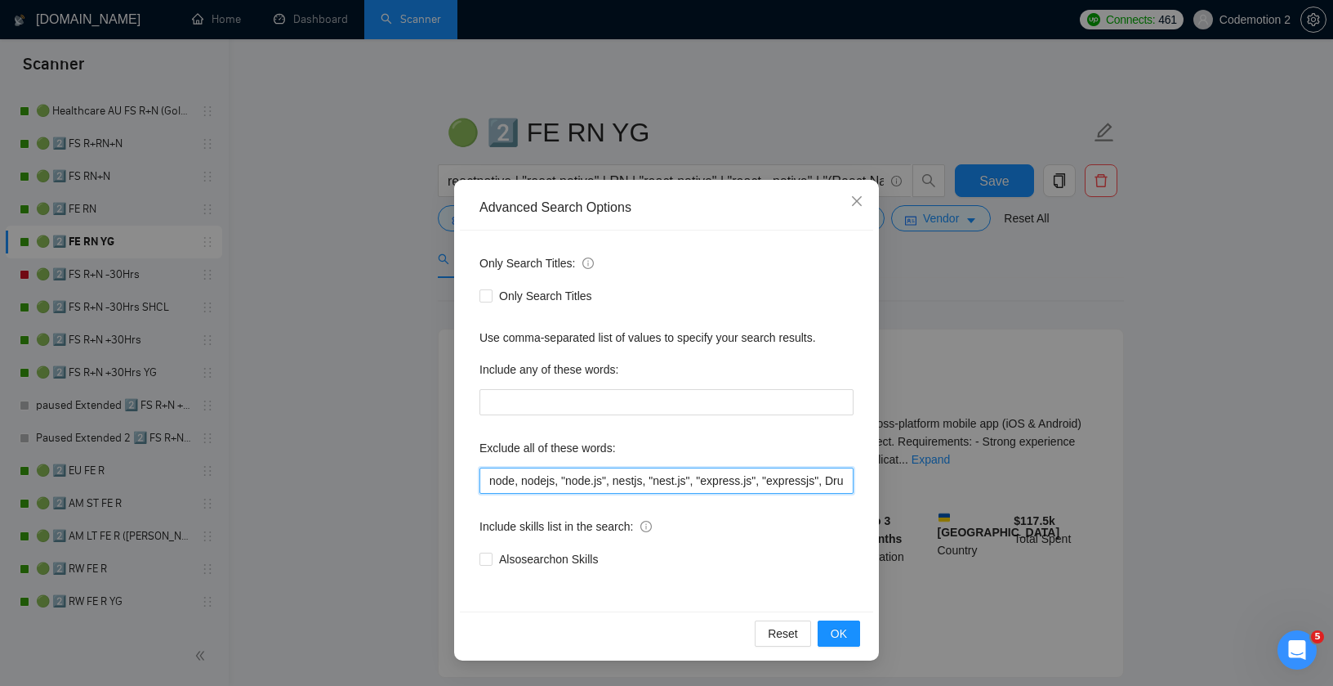
click at [642, 486] on input "node, nodejs, "node.js", nestjs, "nest.js", "express.js", "expressjs", Drupal, …" at bounding box center [667, 480] width 374 height 26
click at [856, 200] on icon "close" at bounding box center [857, 200] width 13 height 13
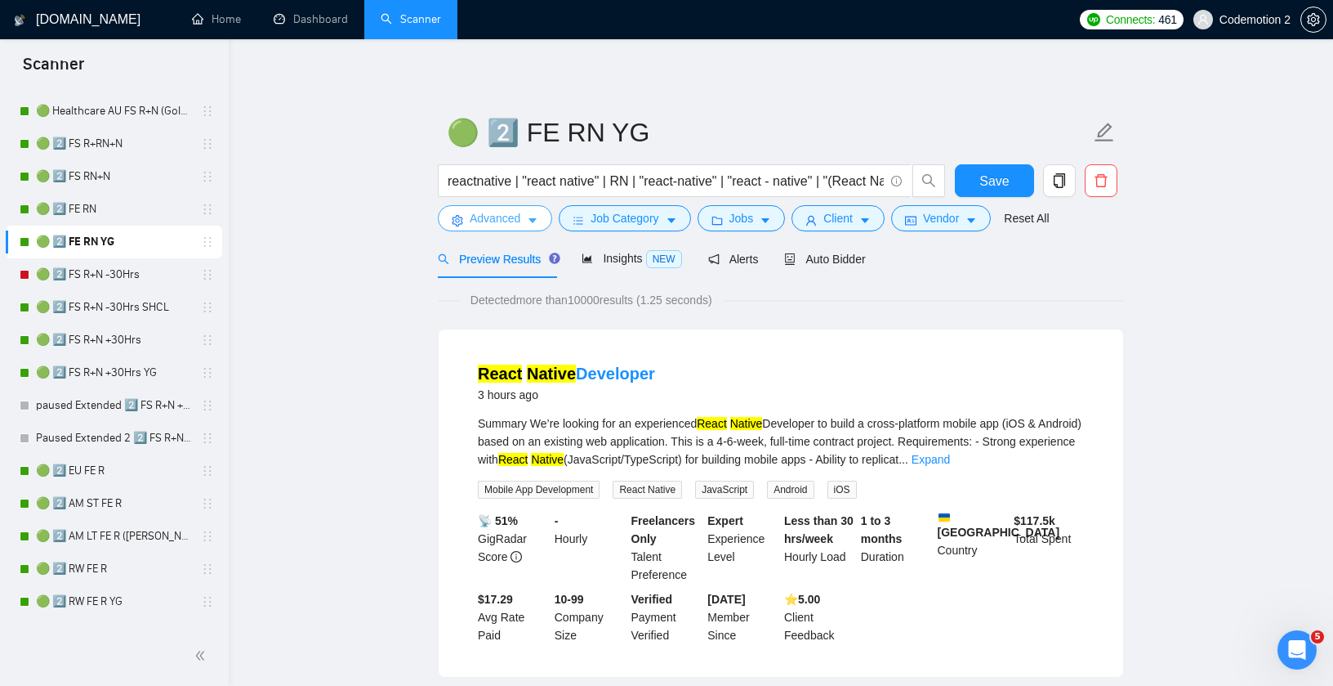
click at [537, 217] on icon "caret-down" at bounding box center [532, 220] width 11 height 11
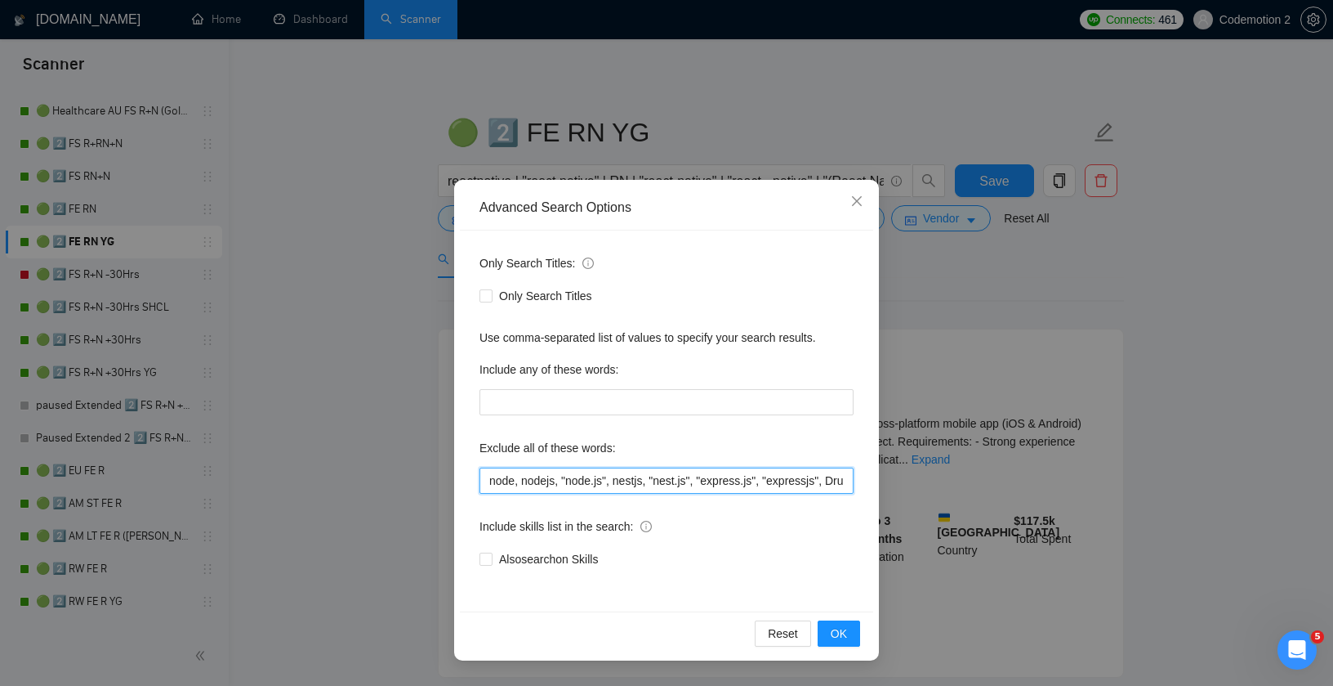
click at [584, 487] on input "node, nodejs, "node.js", nestjs, "nest.js", "express.js", "expressjs", Drupal, …" at bounding box center [667, 480] width 374 height 26
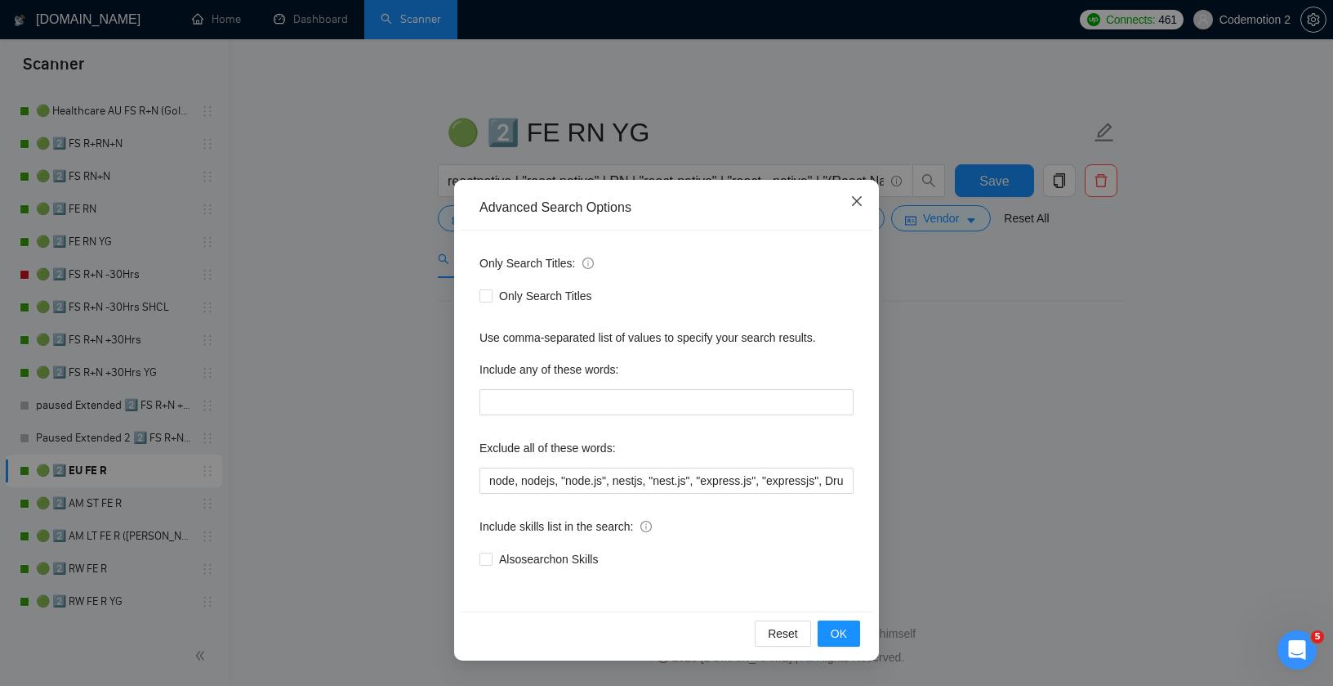
click at [856, 194] on span "Close" at bounding box center [857, 202] width 44 height 44
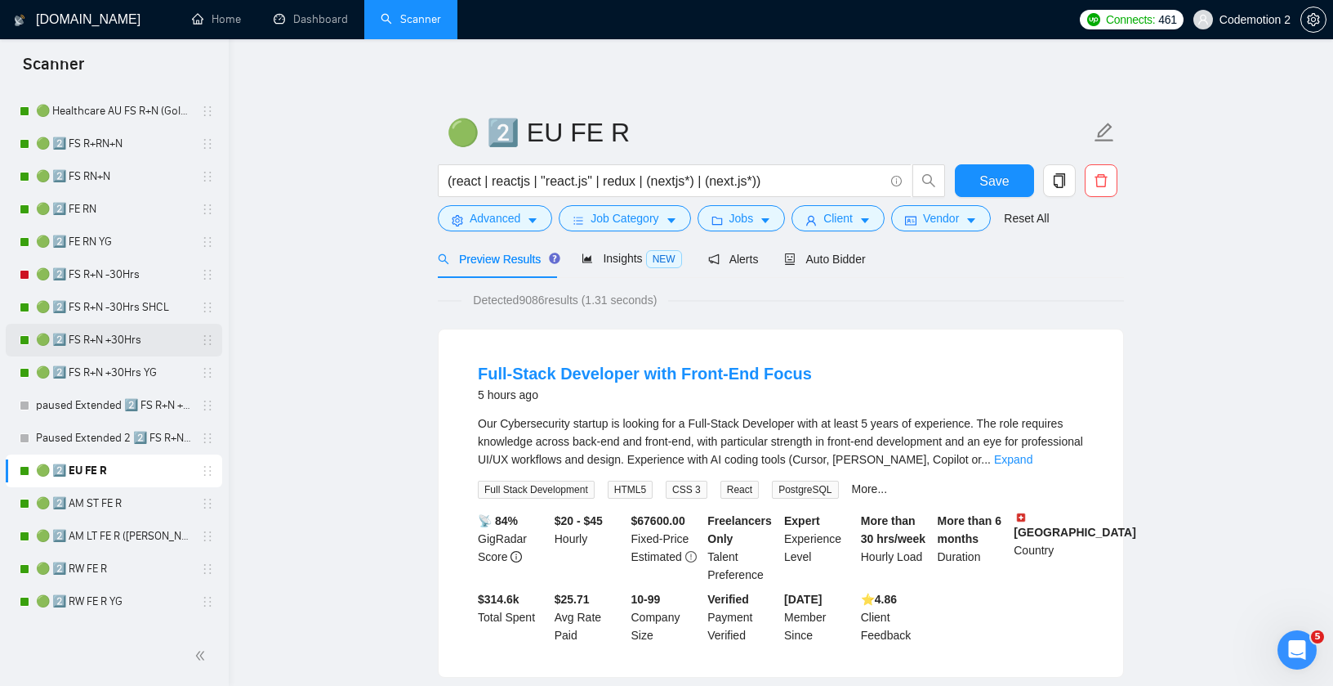
click at [92, 339] on link "🟢 2️⃣ FS R+N +30Hrs" at bounding box center [113, 340] width 155 height 33
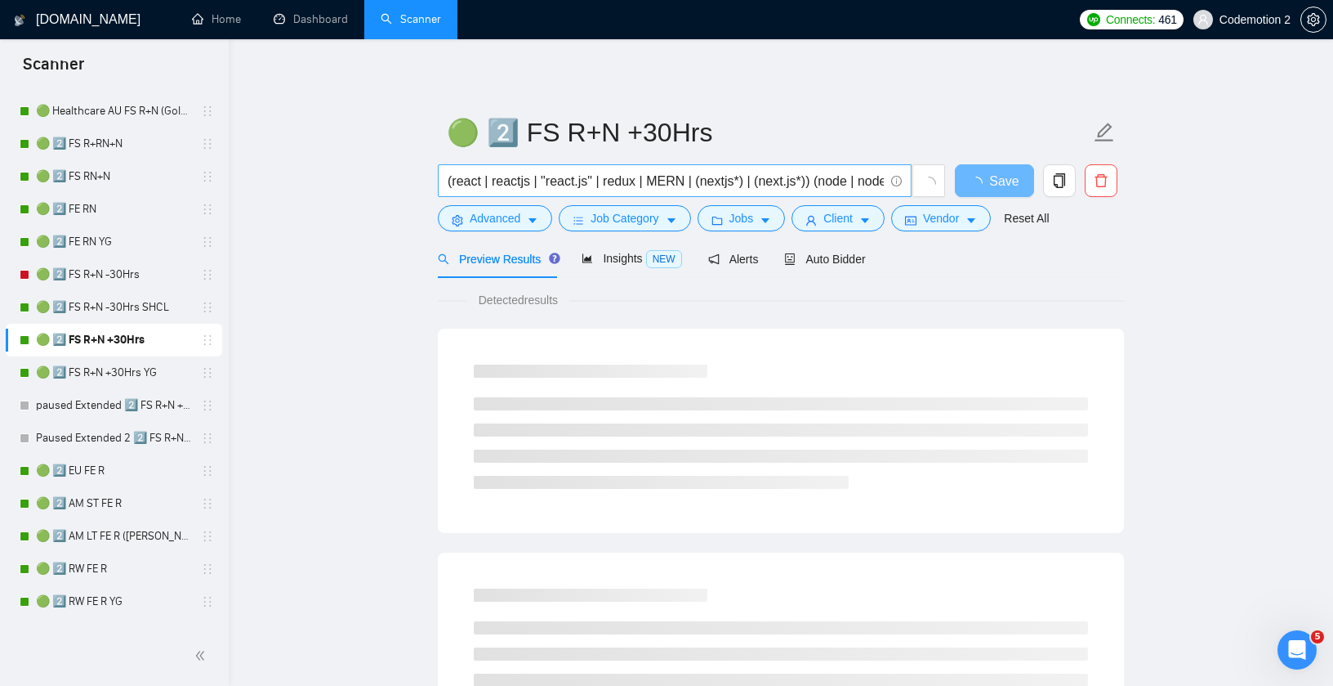
click at [626, 172] on input "(react | reactjs | "react.js" | redux | MERN | (nextjs*) | (next.js*)) (node | …" at bounding box center [666, 181] width 436 height 20
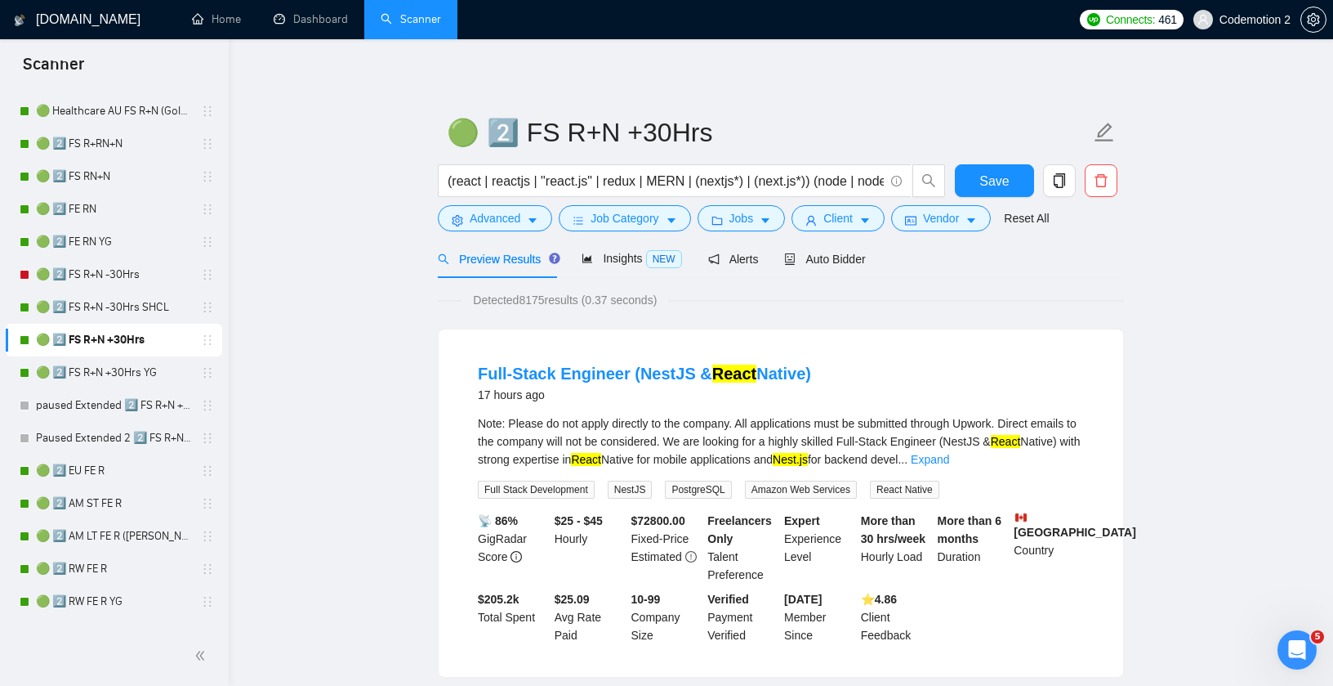
drag, startPoint x: 126, startPoint y: 199, endPoint x: 315, endPoint y: 501, distance: 356.4
click at [126, 199] on link "🟢 2️⃣ FE RN" at bounding box center [113, 209] width 155 height 33
